Goal: Information Seeking & Learning: Learn about a topic

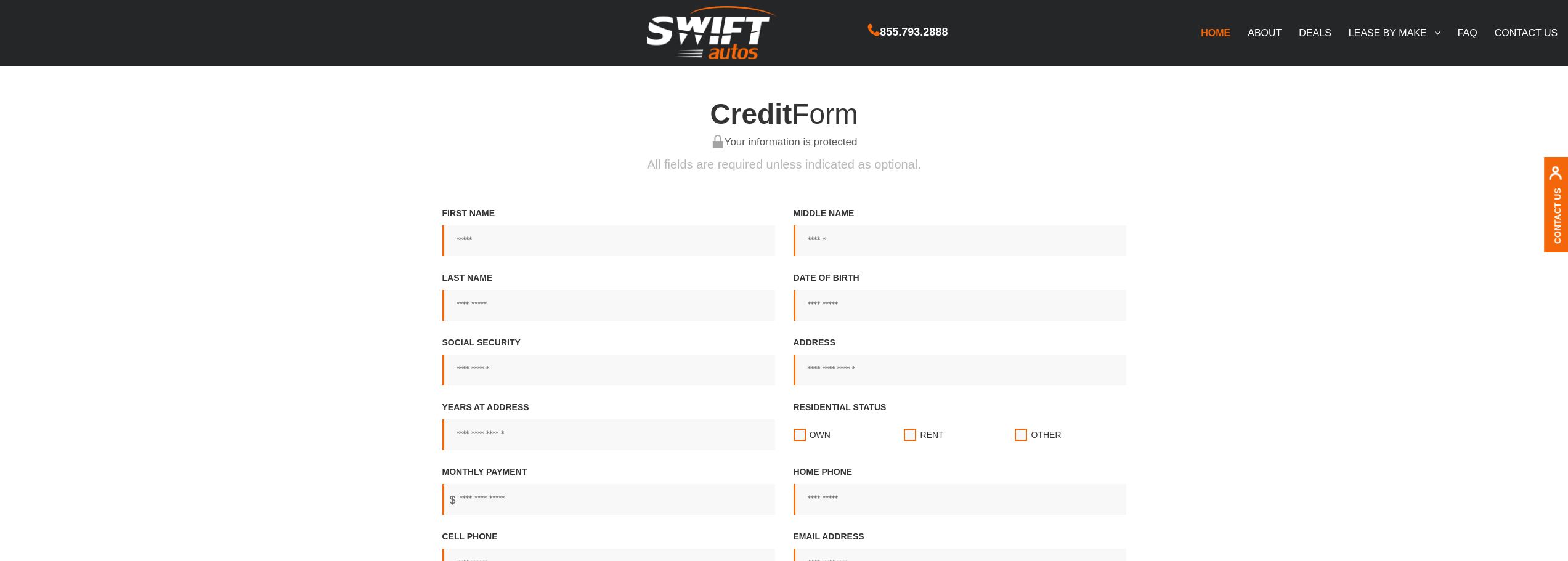
click at [1268, 30] on link "ABOUT" at bounding box center [1264, 33] width 51 height 26
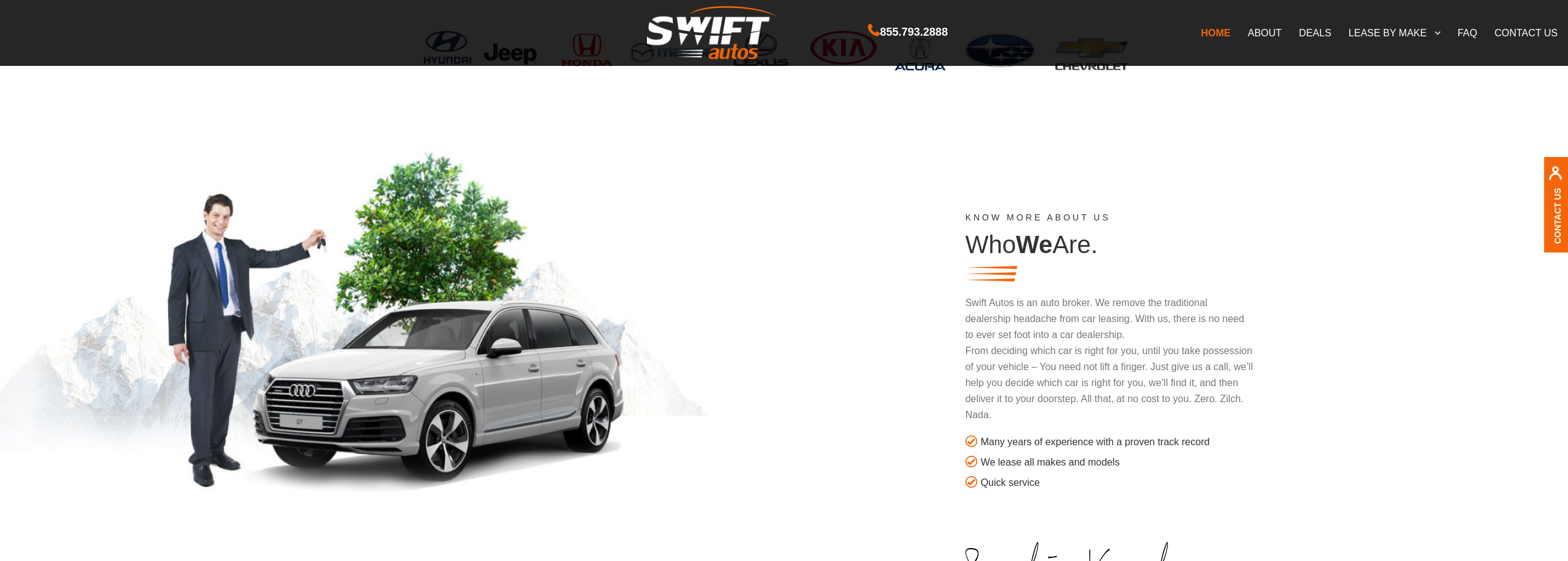
click at [1456, 32] on link "FAQ" at bounding box center [1467, 33] width 37 height 26
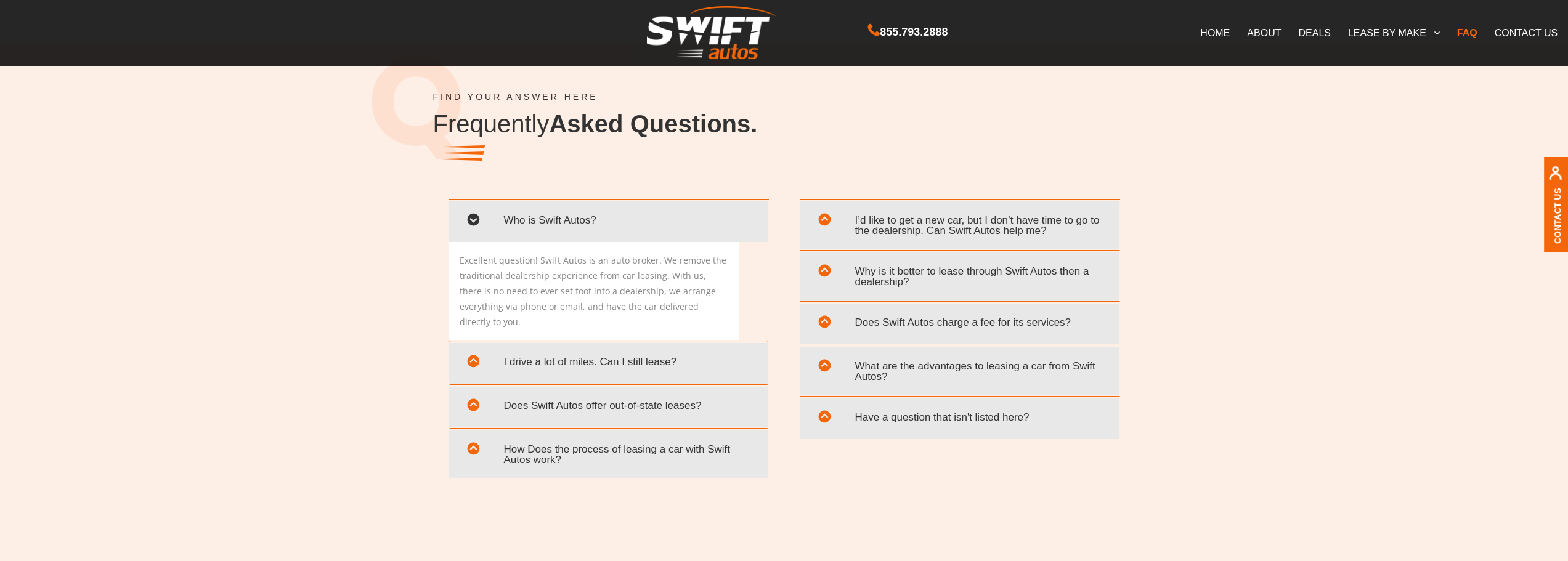
scroll to position [2340, 0]
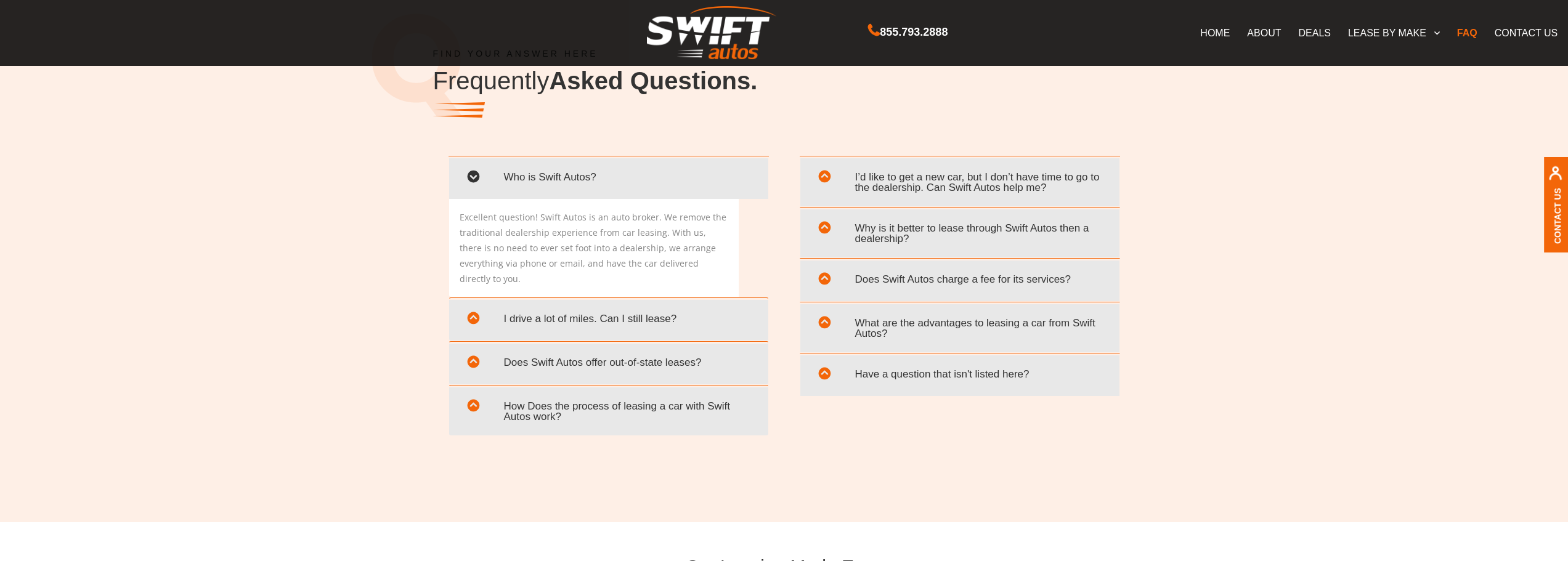
click at [715, 396] on span "How Does the process of leasing a car with Swift Autos work?" at bounding box center [609, 411] width 301 height 35
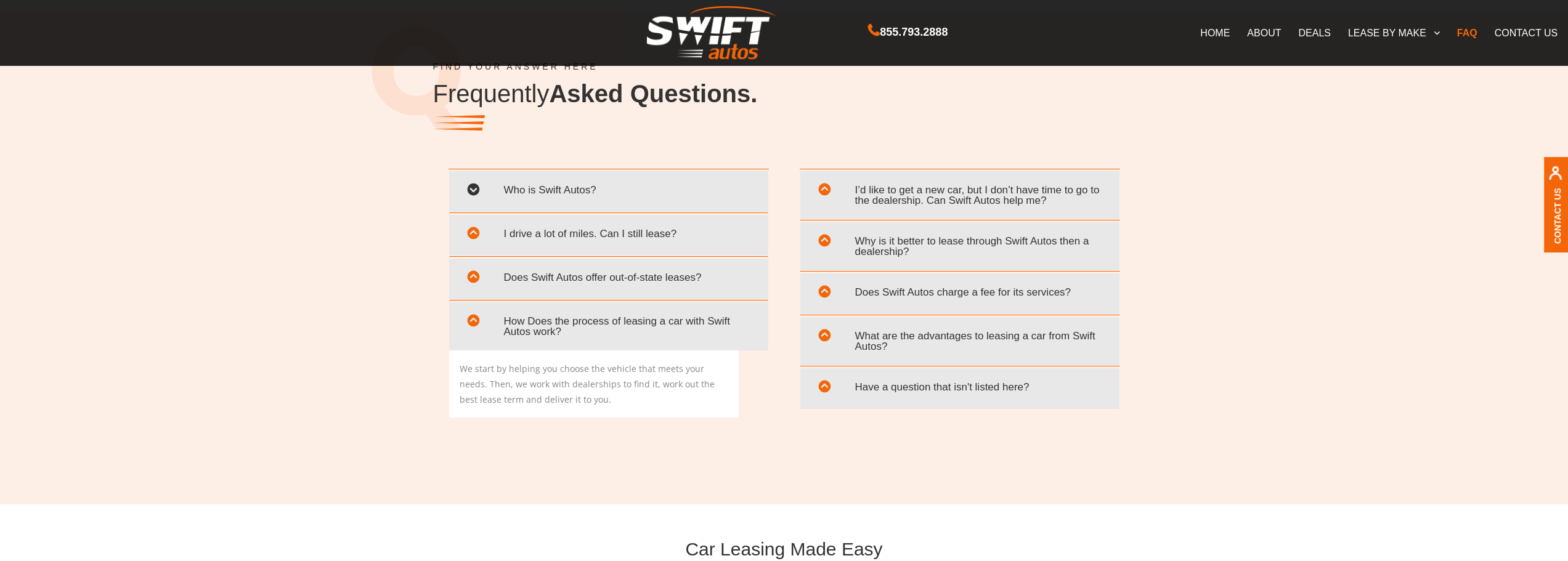
scroll to position [2353, 0]
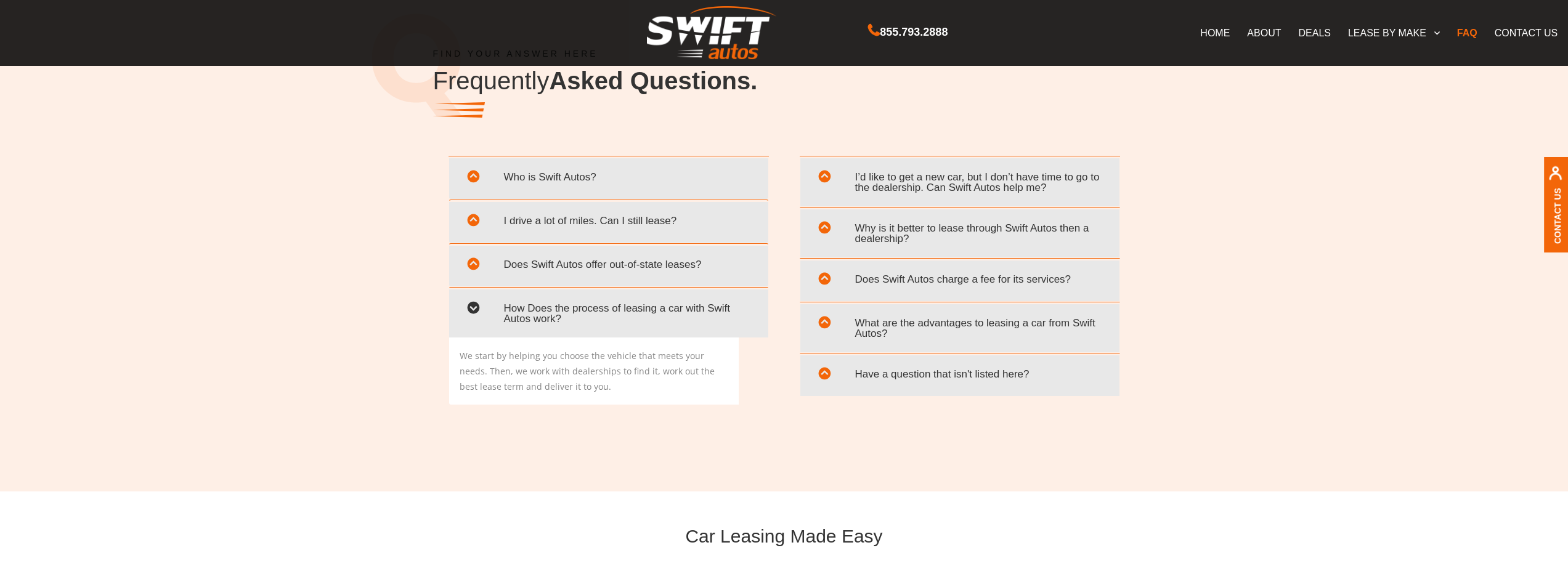
click at [977, 283] on span "Does Swift Autos charge a fee for its services?" at bounding box center [960, 279] width 301 height 25
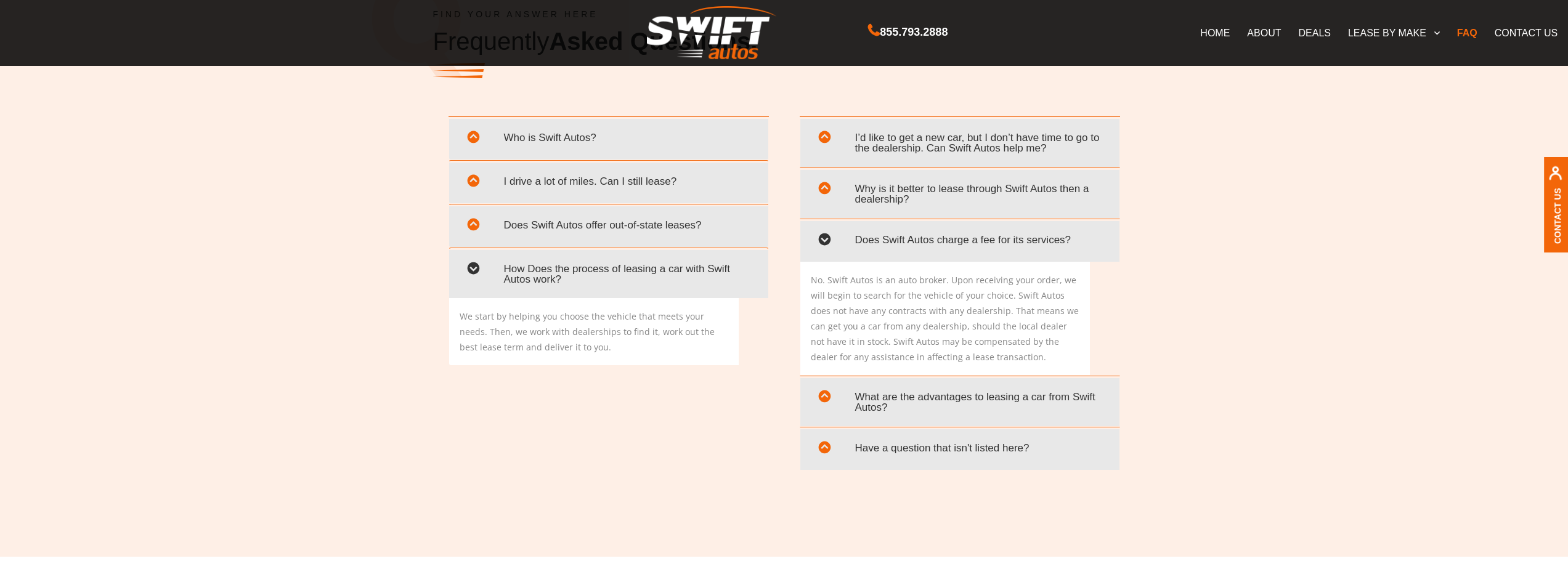
scroll to position [2415, 0]
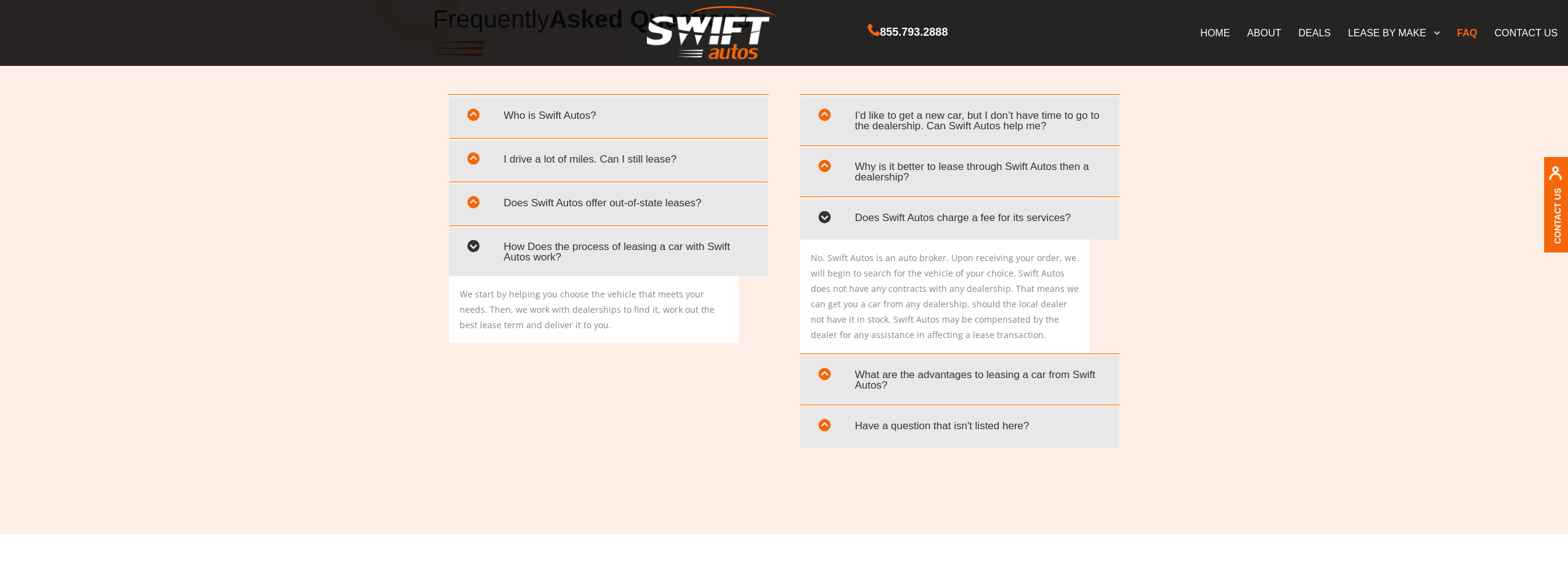
click at [902, 390] on span "What are the advantages to leasing a car from Swift Autos?" at bounding box center [960, 380] width 301 height 35
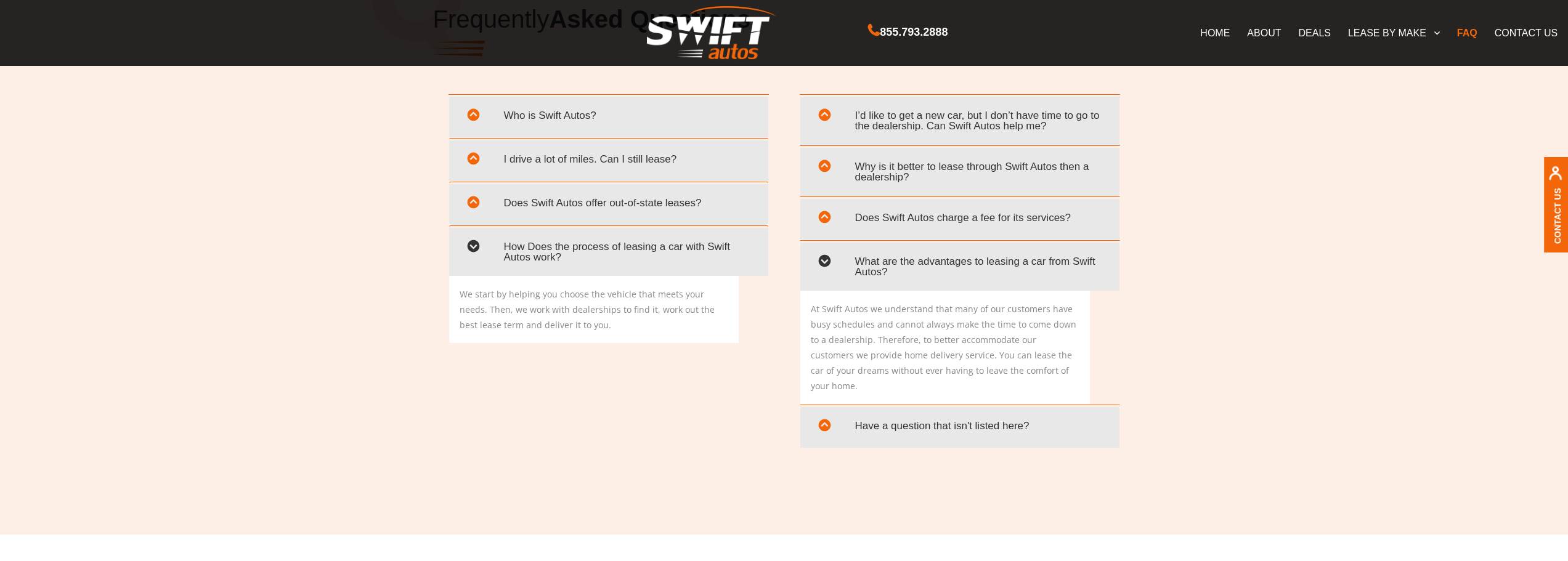
click at [627, 202] on span "Does Swift Autos offer out-of-state leases?" at bounding box center [609, 202] width 301 height 25
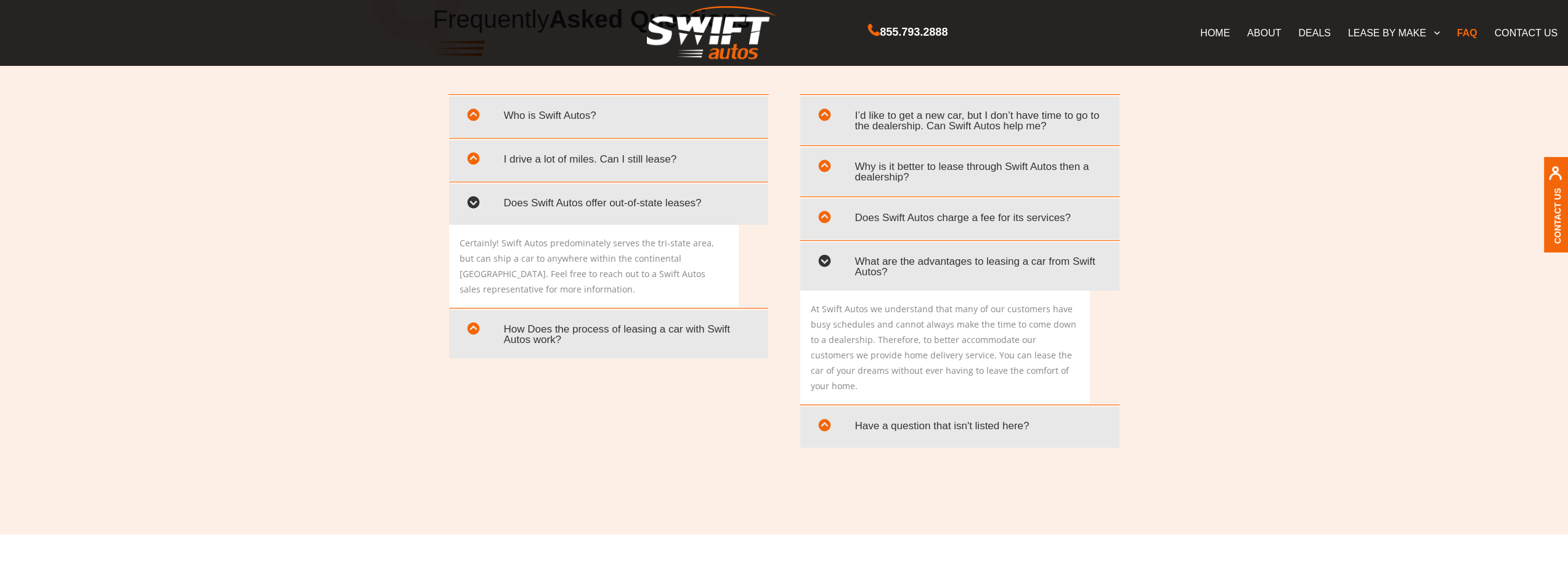
scroll to position [2353, 0]
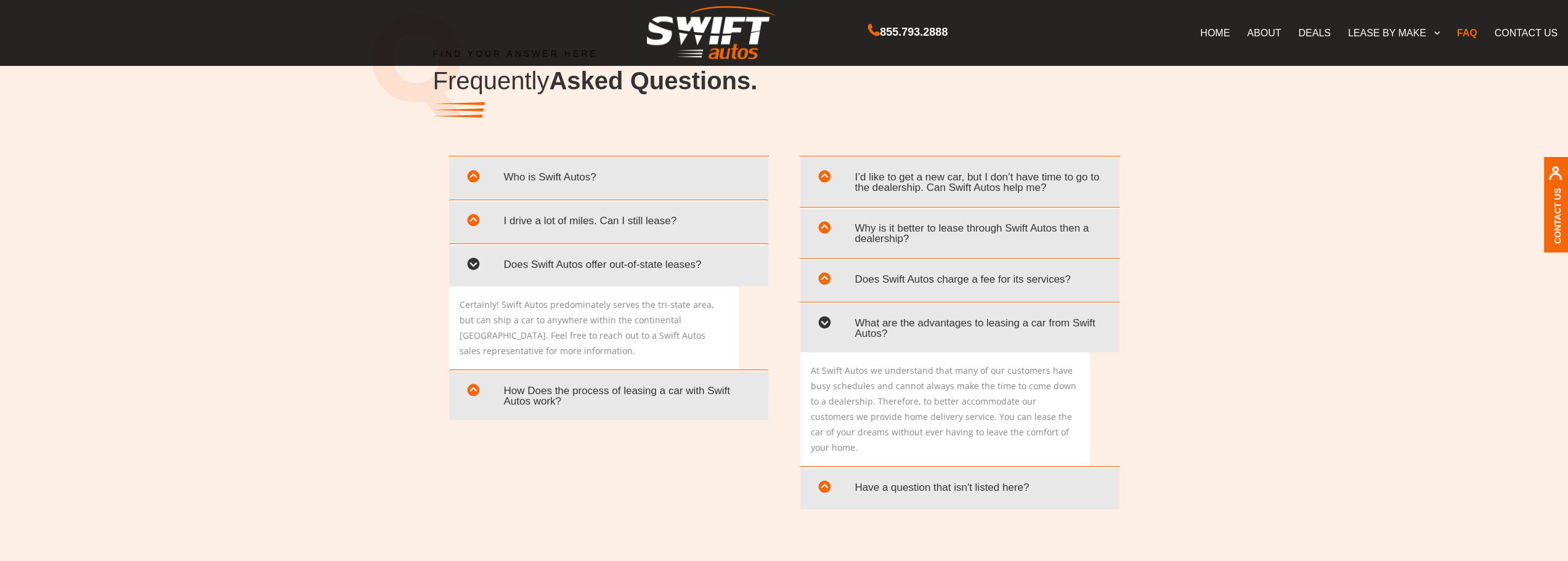
click at [583, 181] on span "Who is Swift Autos?" at bounding box center [609, 177] width 301 height 25
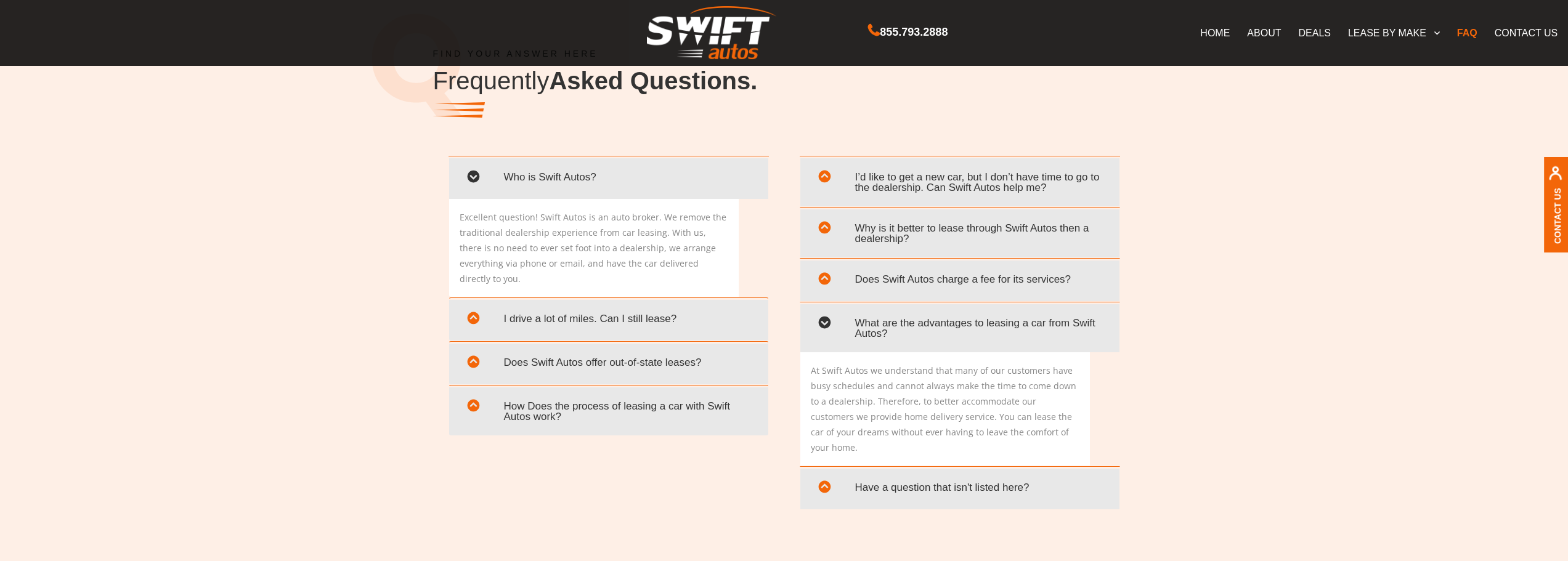
click at [583, 181] on span "Who is Swift Autos?" at bounding box center [609, 177] width 301 height 25
